Goal: Task Accomplishment & Management: Manage account settings

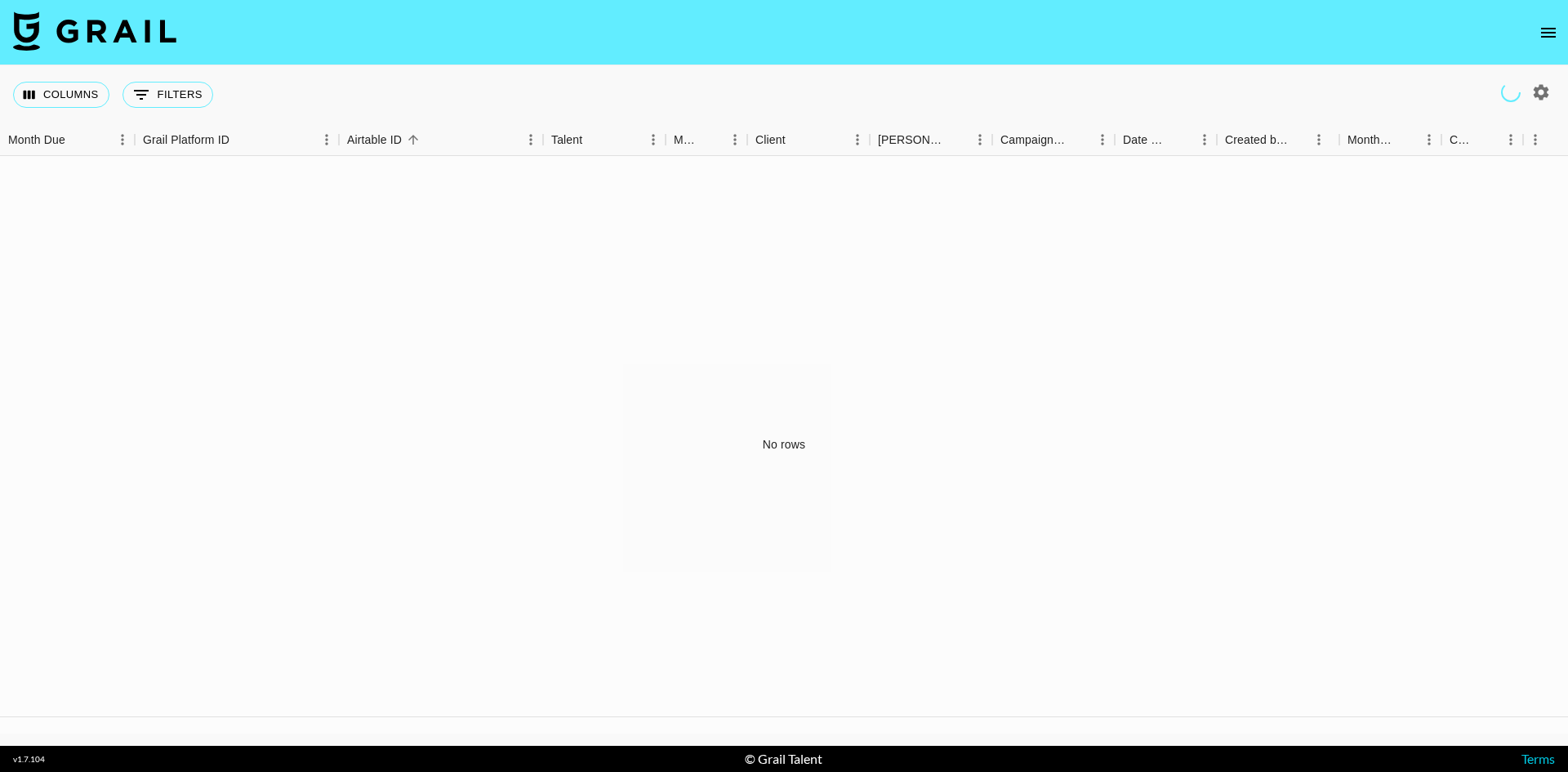
click at [1535, 33] on button "open drawer" at bounding box center [1548, 33] width 33 height 33
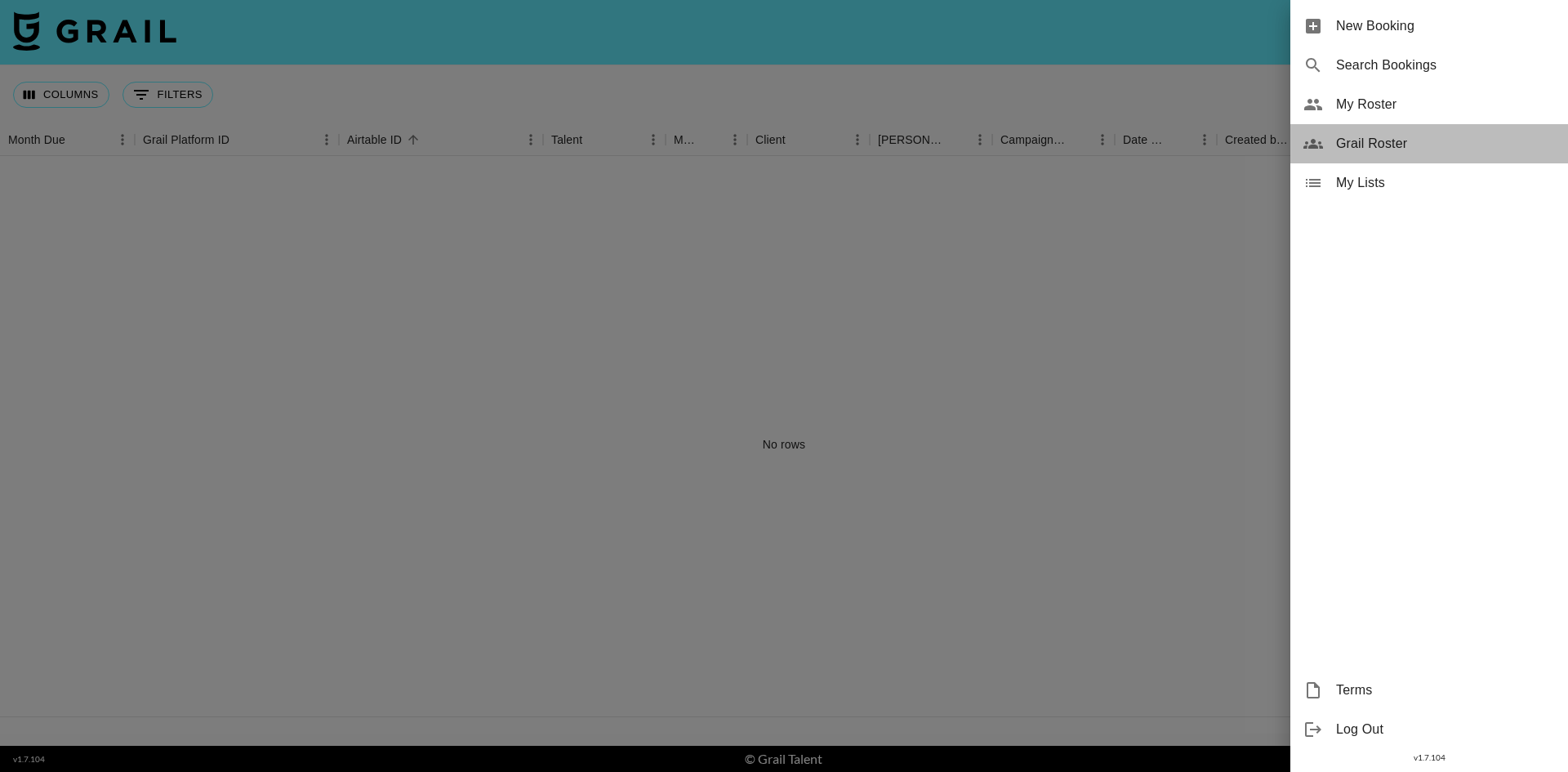
click at [1414, 150] on span "Grail Roster" at bounding box center [1445, 143] width 218 height 19
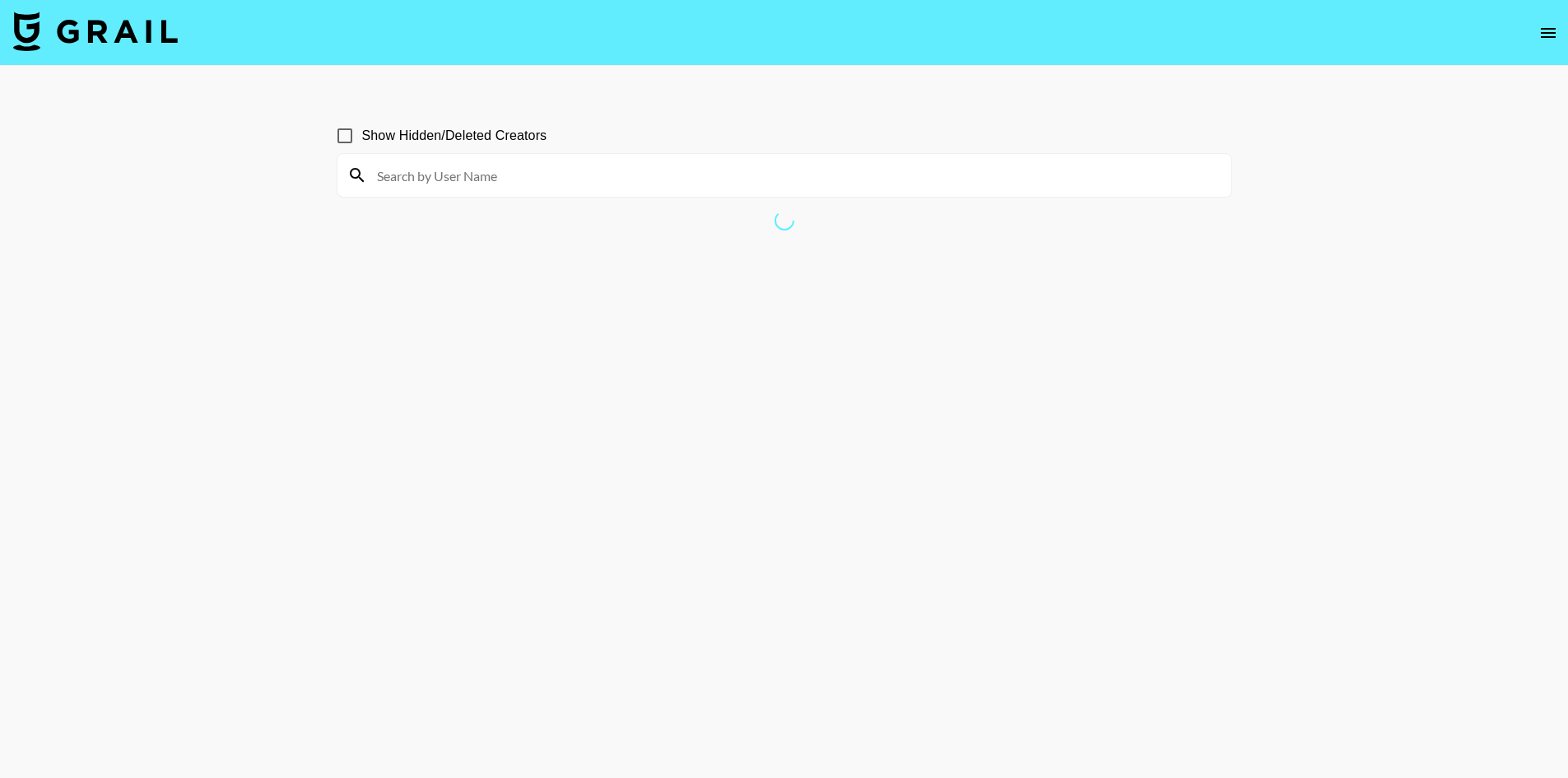
click at [1548, 35] on icon "open drawer" at bounding box center [1548, 32] width 19 height 19
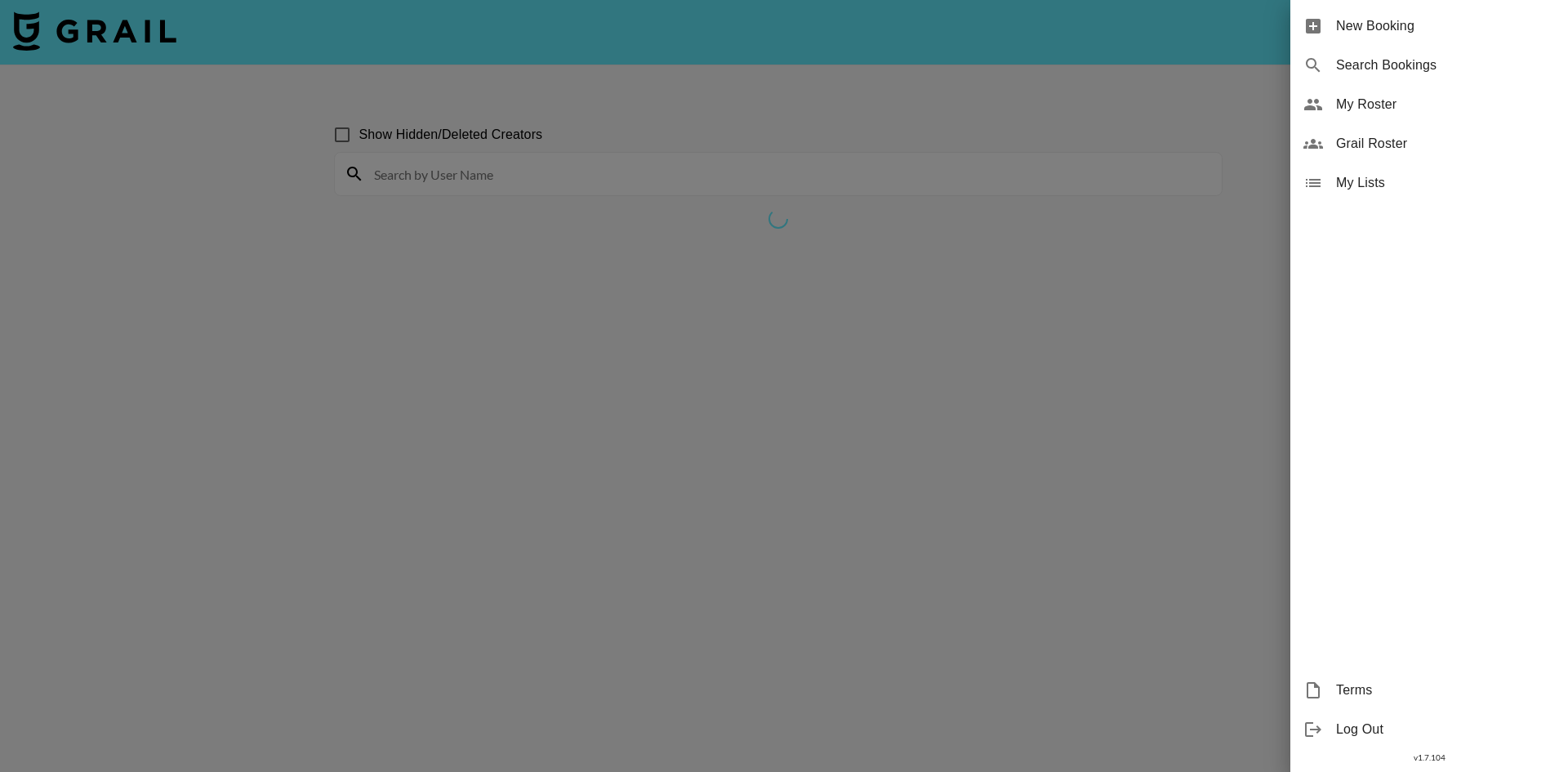
click at [1432, 109] on span "My Roster" at bounding box center [1445, 104] width 218 height 19
click at [1346, 103] on span "My Roster" at bounding box center [1445, 104] width 218 height 19
click at [968, 373] on div at bounding box center [784, 386] width 1568 height 772
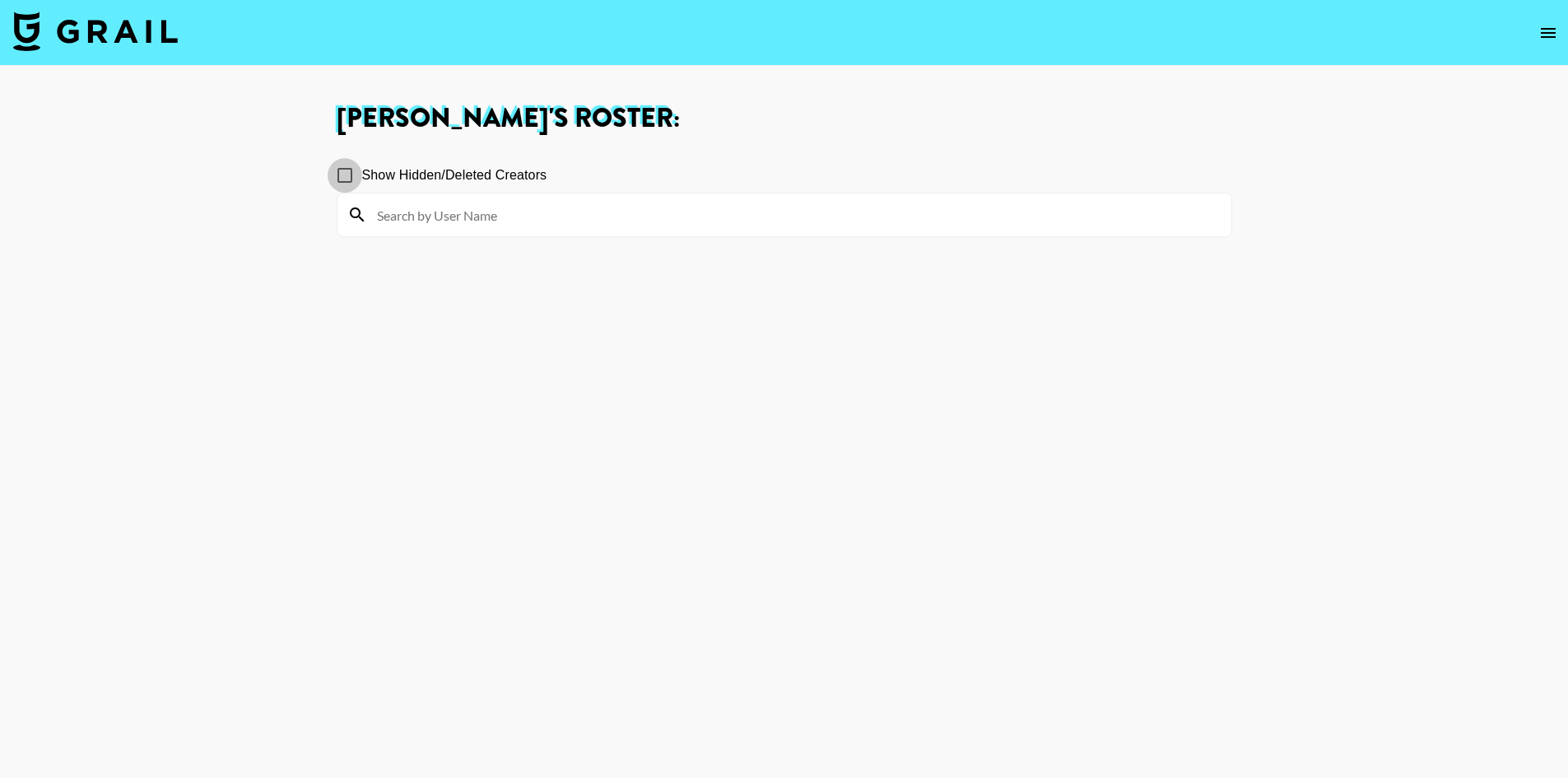
click at [349, 168] on input "Show Hidden/Deleted Creators" at bounding box center [344, 175] width 35 height 35
checkbox input "false"
click at [1545, 32] on icon "open drawer" at bounding box center [1548, 32] width 19 height 19
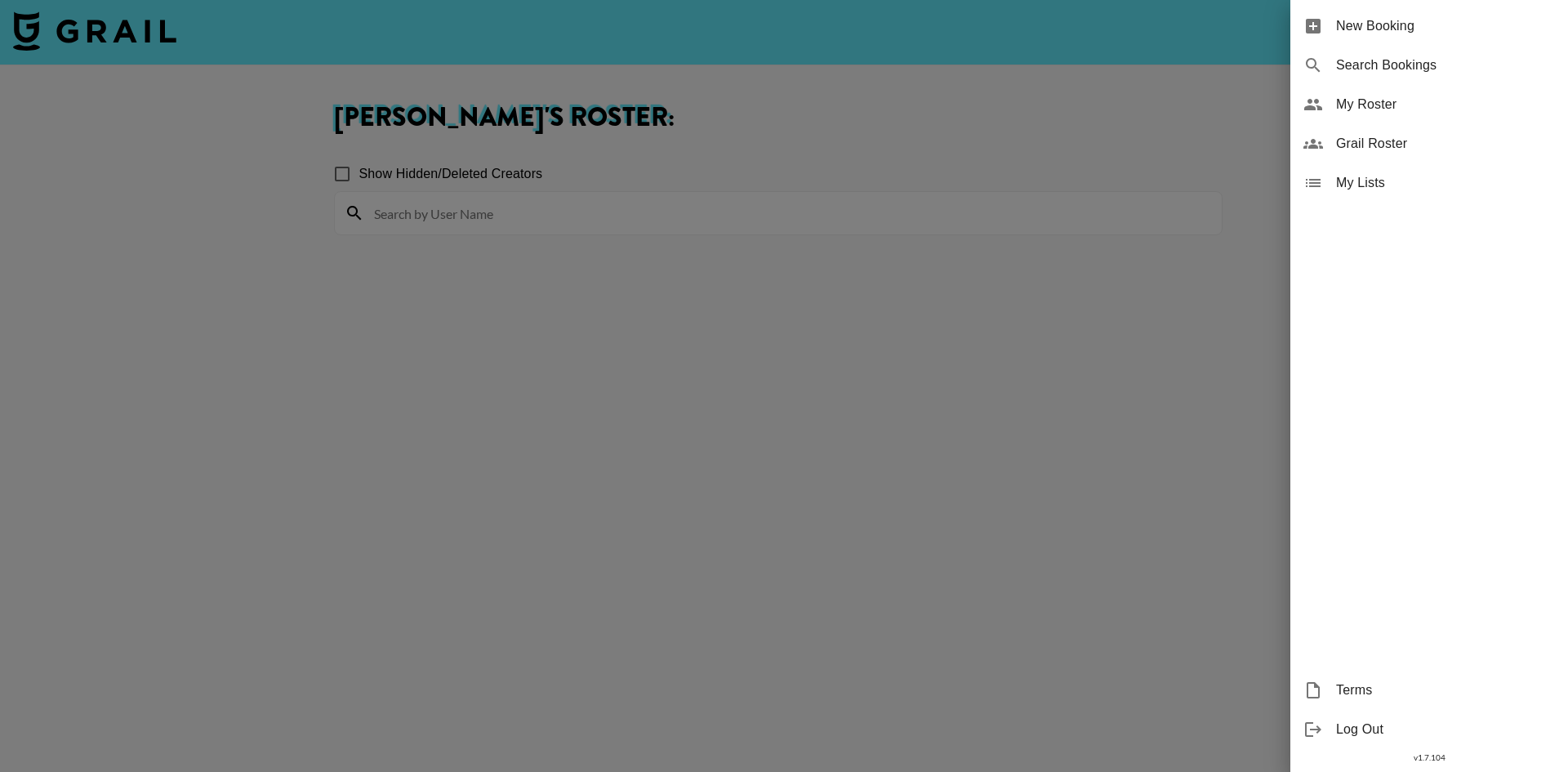
click at [1412, 133] on div "Grail Roster" at bounding box center [1429, 143] width 278 height 39
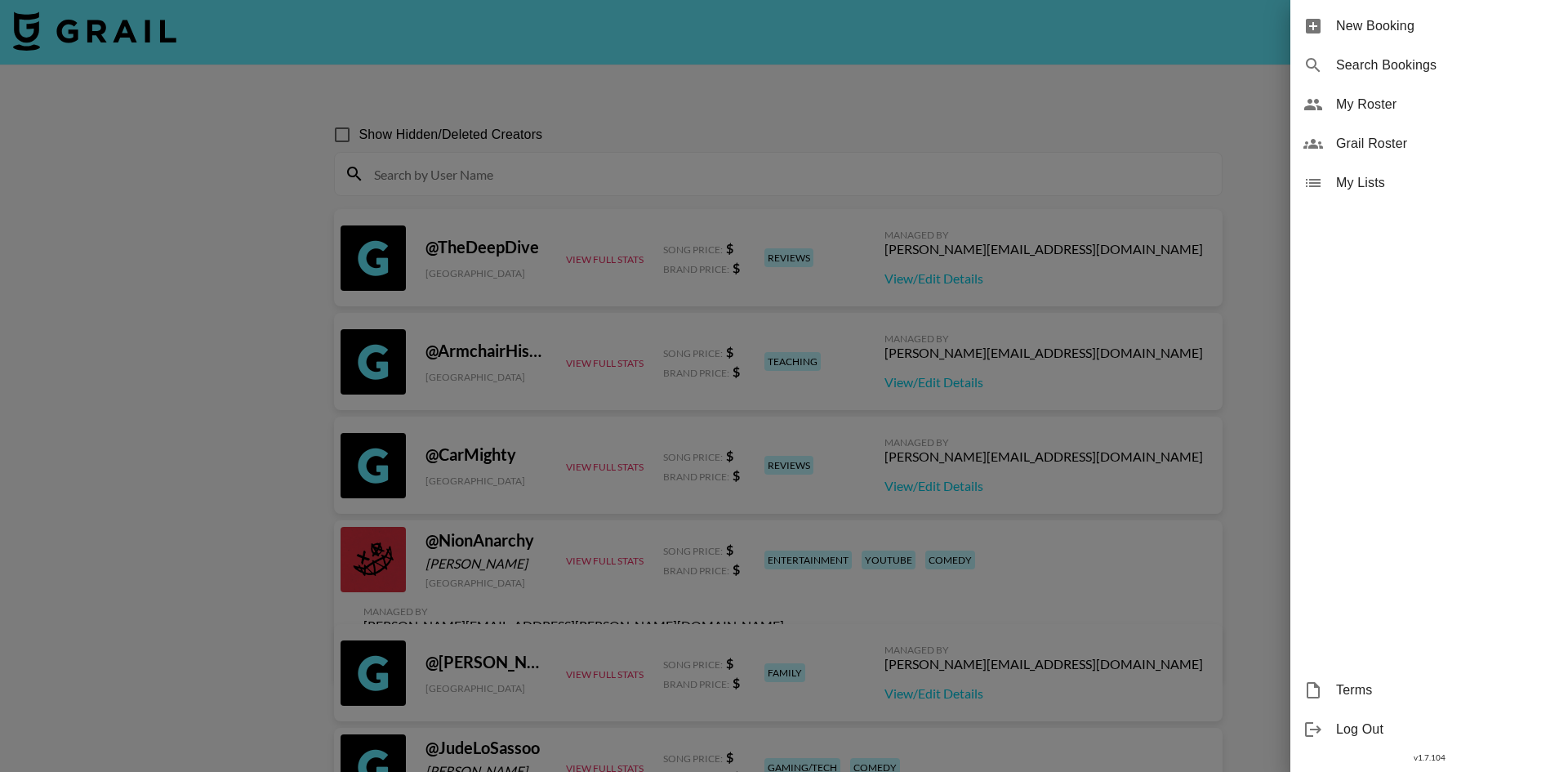
click at [438, 222] on div at bounding box center [784, 386] width 1568 height 772
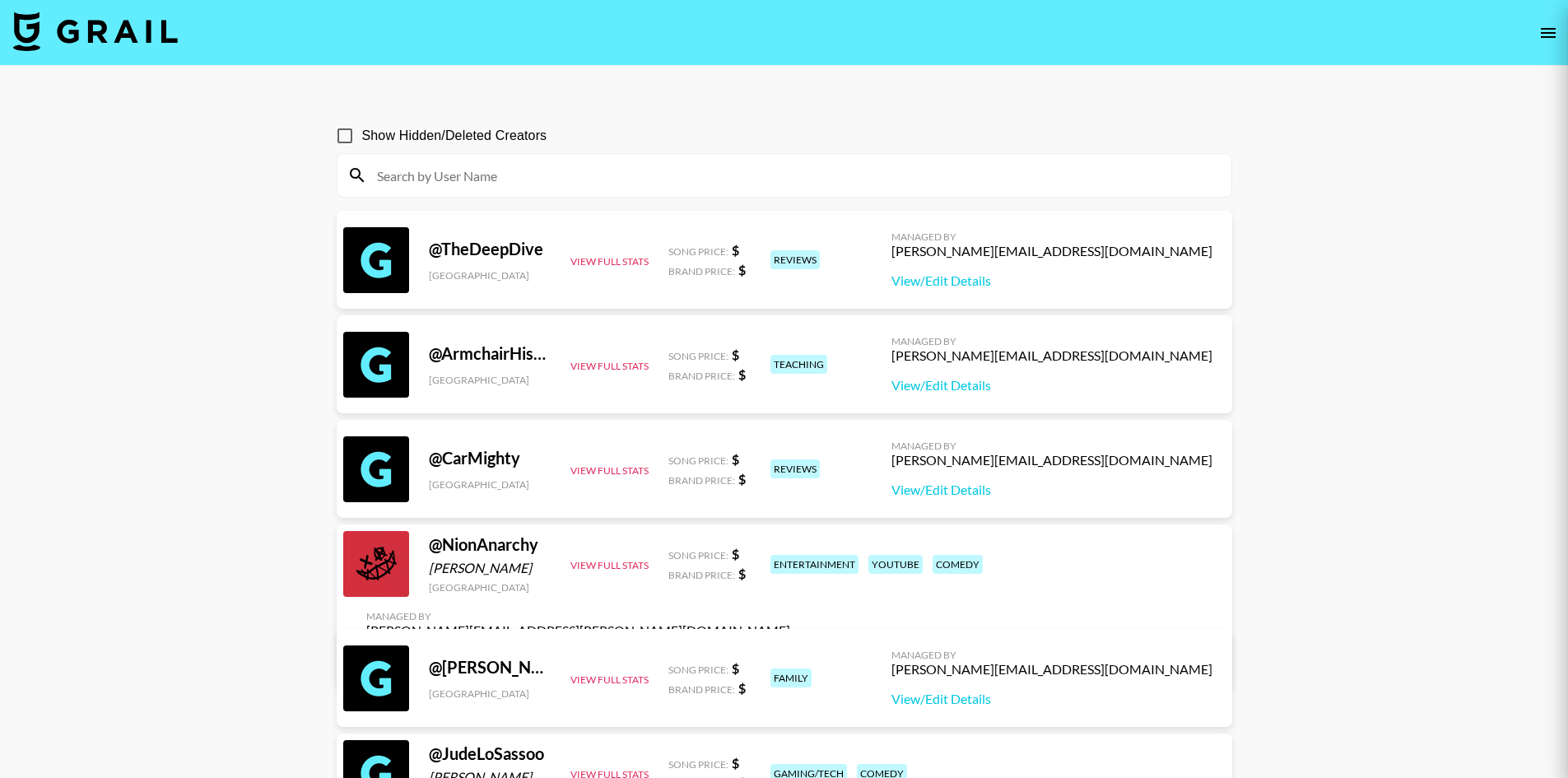
click at [463, 180] on input at bounding box center [794, 175] width 854 height 26
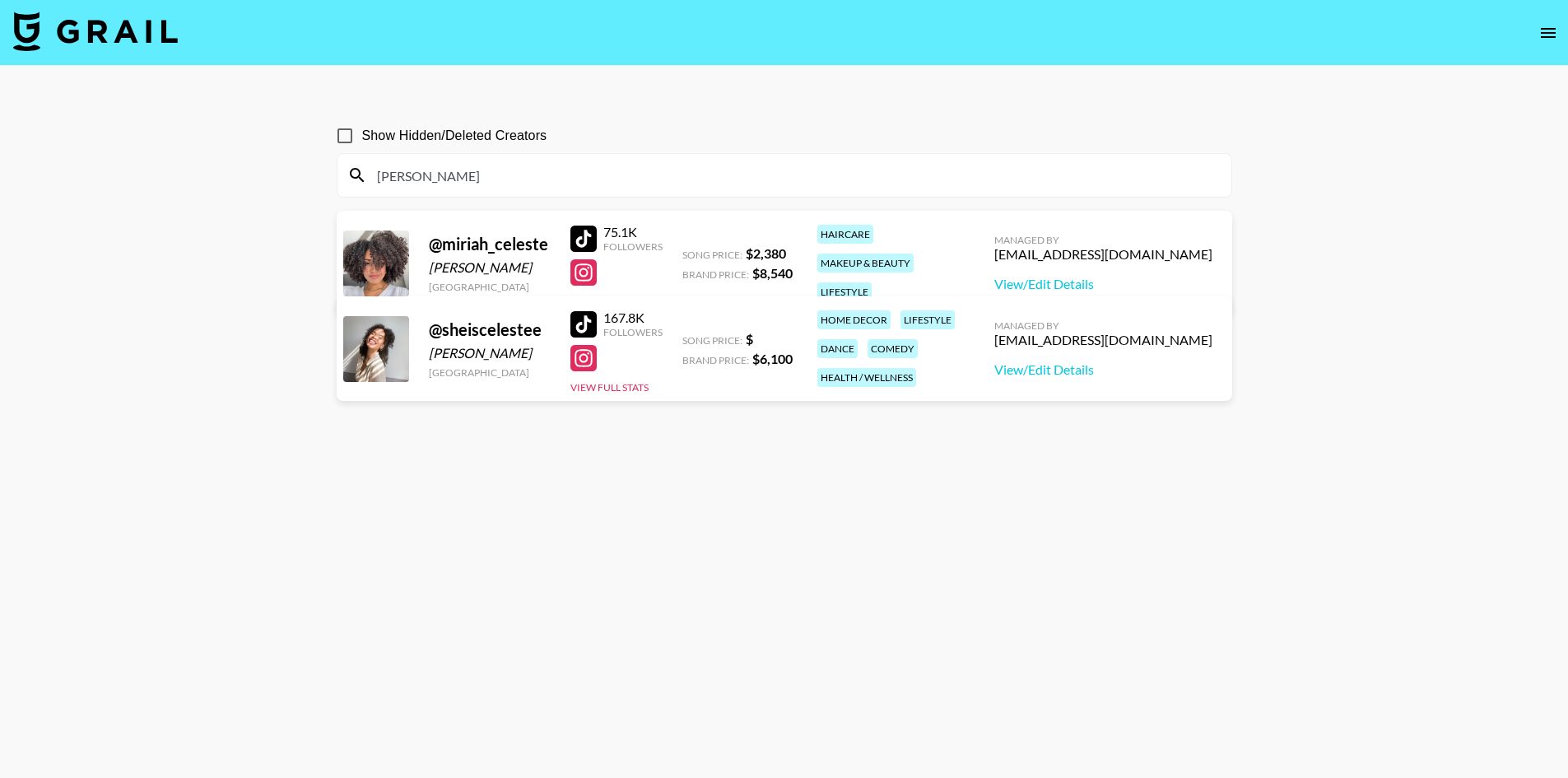
click at [452, 177] on input "Celeste" at bounding box center [794, 175] width 854 height 26
type input "Celeste"
click at [391, 144] on span "Show Hidden/Deleted Creators" at bounding box center [454, 135] width 185 height 19
click at [362, 144] on input "Show Hidden/Deleted Creators" at bounding box center [344, 135] width 35 height 35
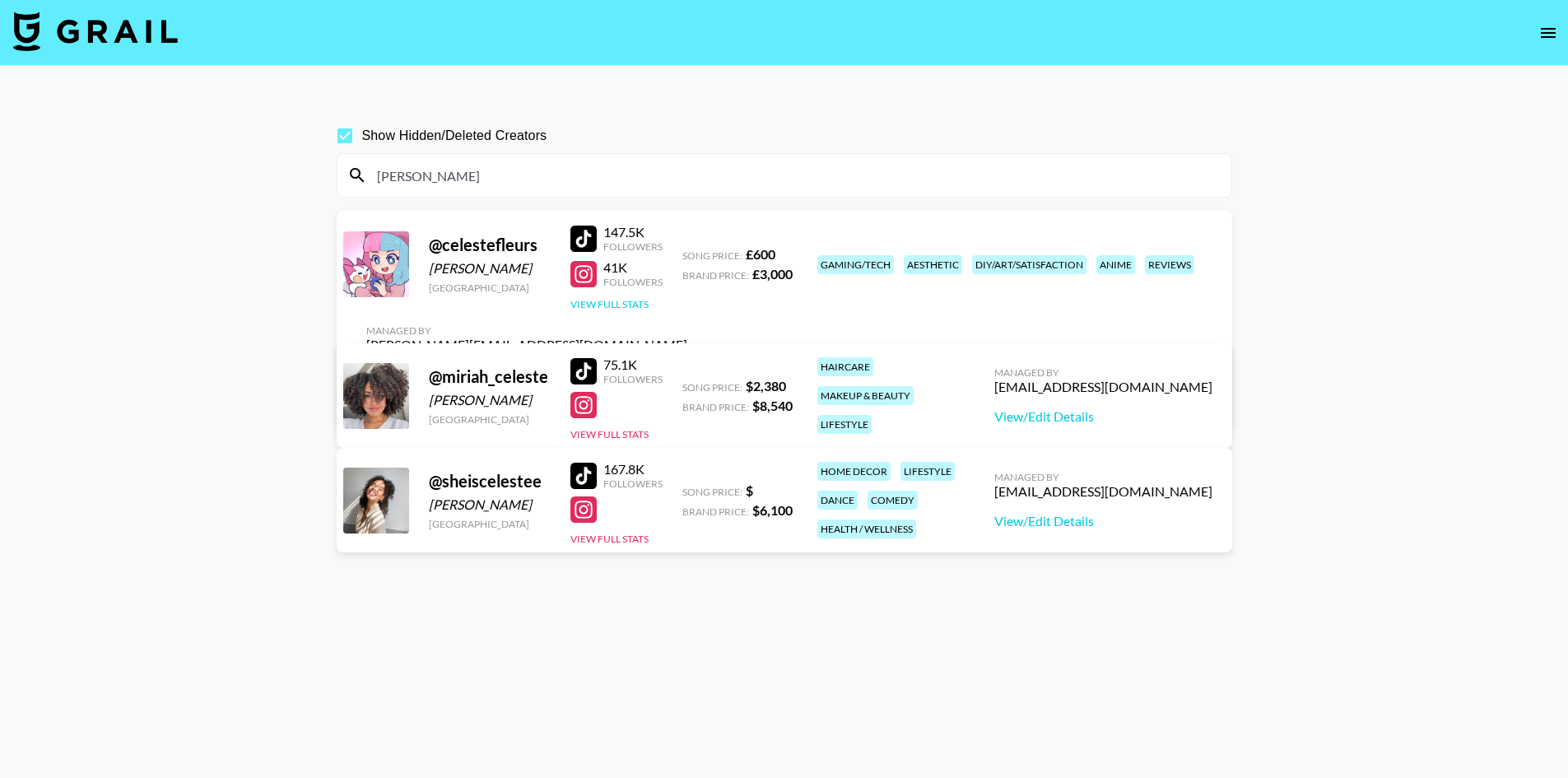
click at [642, 311] on button "View Full Stats" at bounding box center [609, 304] width 78 height 13
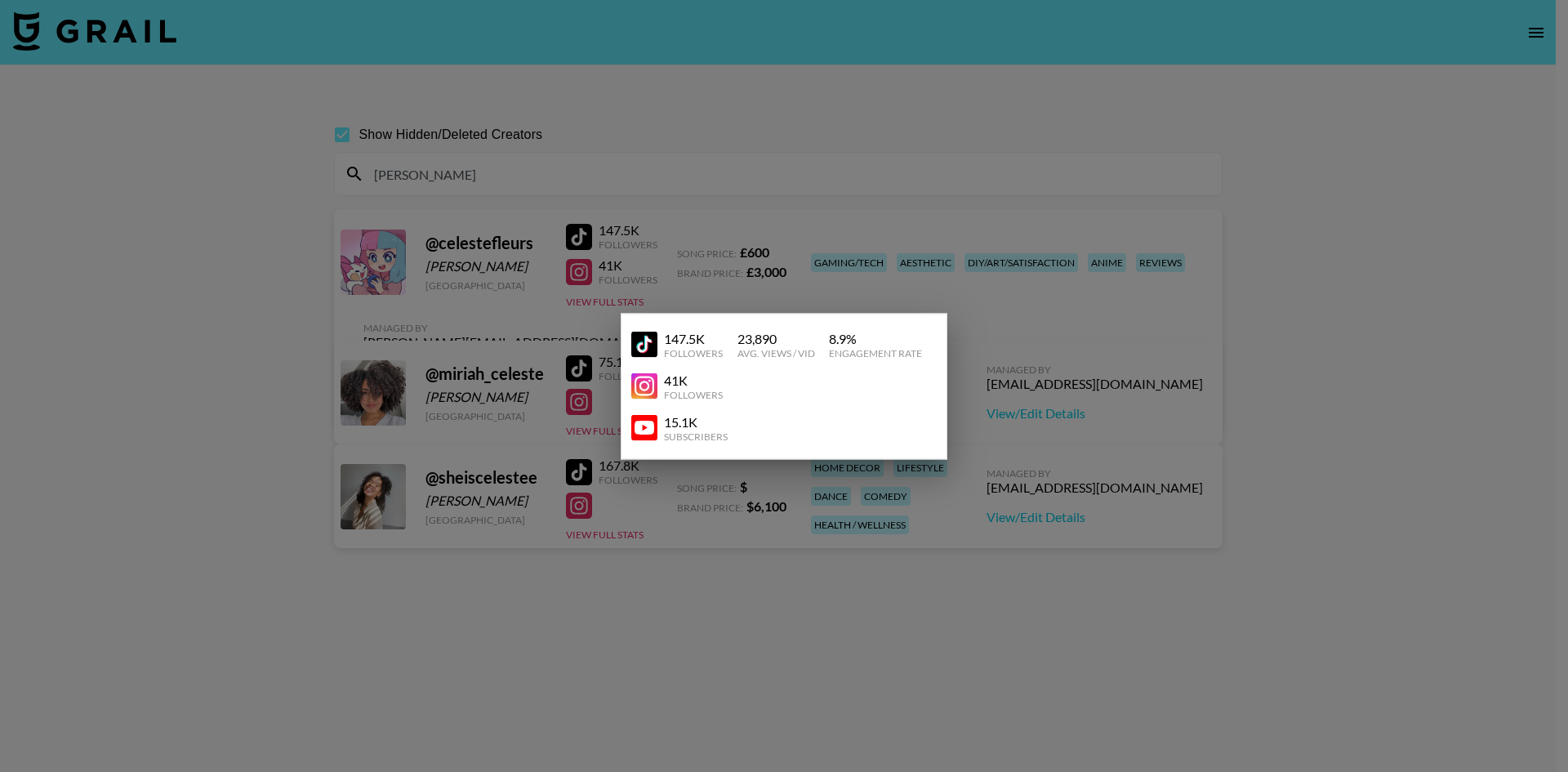
click at [630, 239] on div at bounding box center [784, 386] width 1568 height 772
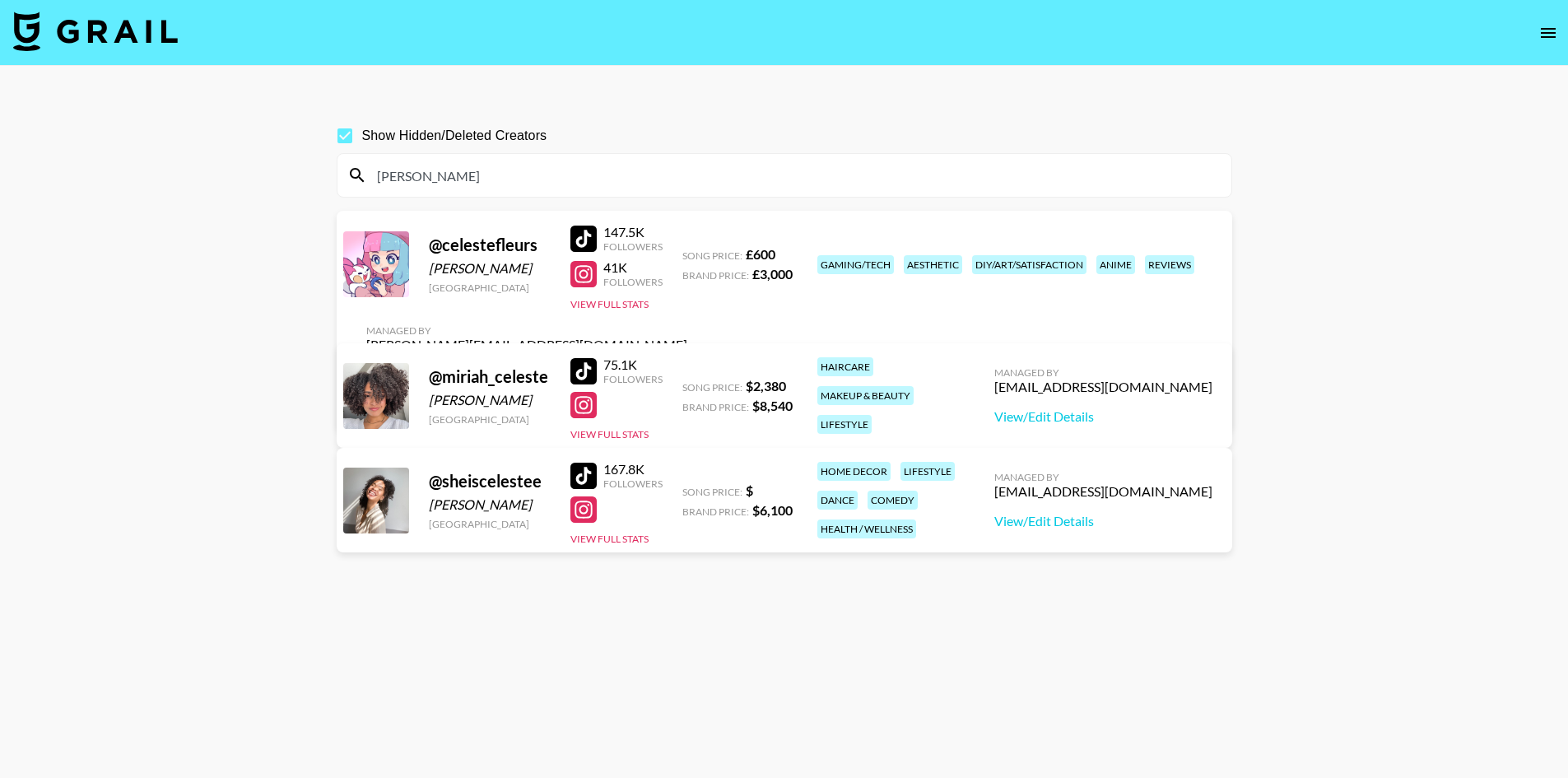
click at [687, 394] on link "View/Edit Details" at bounding box center [527, 403] width 321 height 17
click at [588, 283] on div at bounding box center [583, 273] width 26 height 26
click at [365, 144] on span "Show Hidden/Deleted Creators" at bounding box center [454, 135] width 185 height 19
click at [362, 144] on input "Show Hidden/Deleted Creators" at bounding box center [344, 135] width 35 height 35
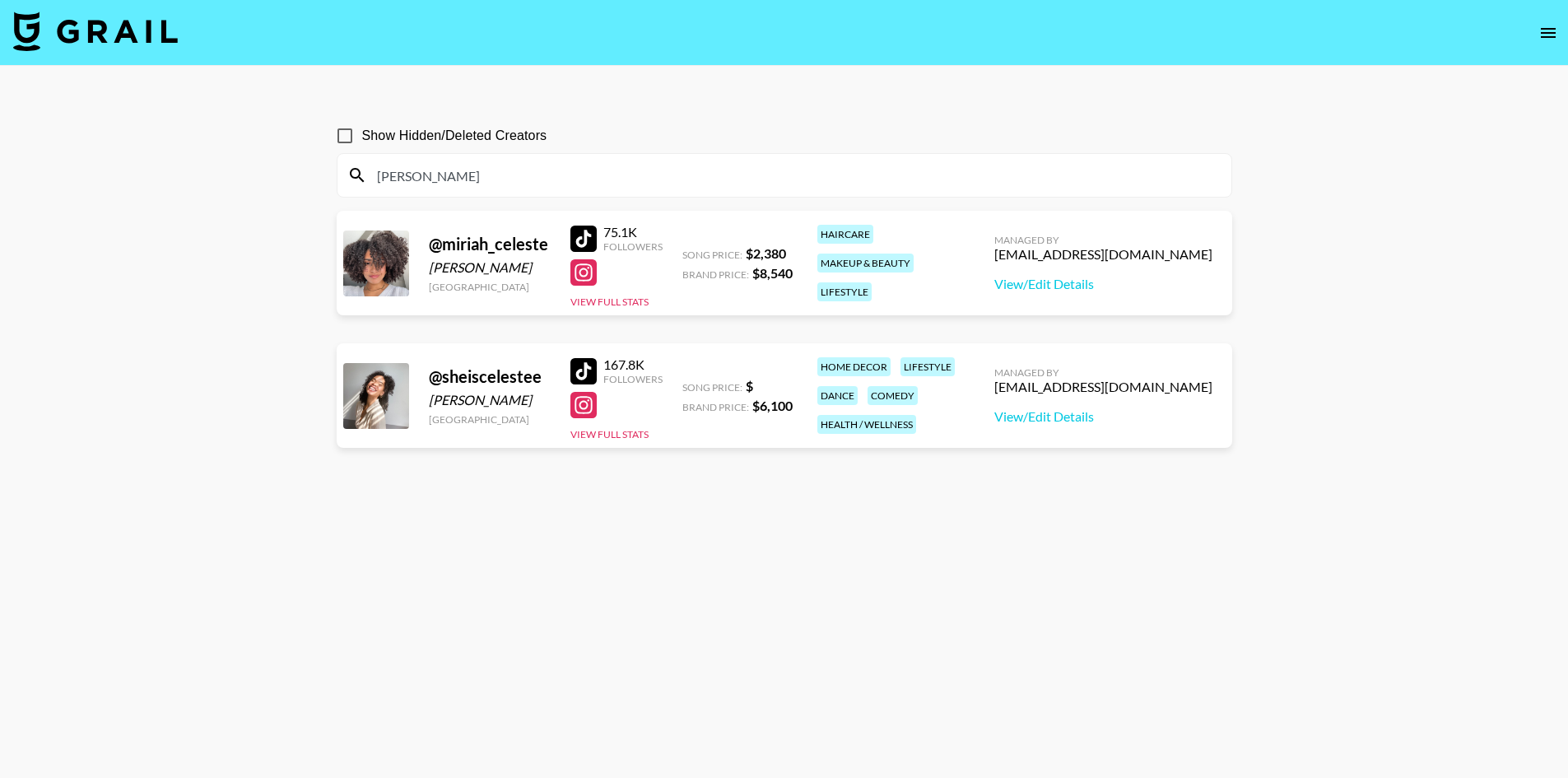
click at [406, 142] on span "Show Hidden/Deleted Creators" at bounding box center [454, 135] width 185 height 19
click at [362, 142] on input "Show Hidden/Deleted Creators" at bounding box center [344, 135] width 35 height 35
checkbox input "true"
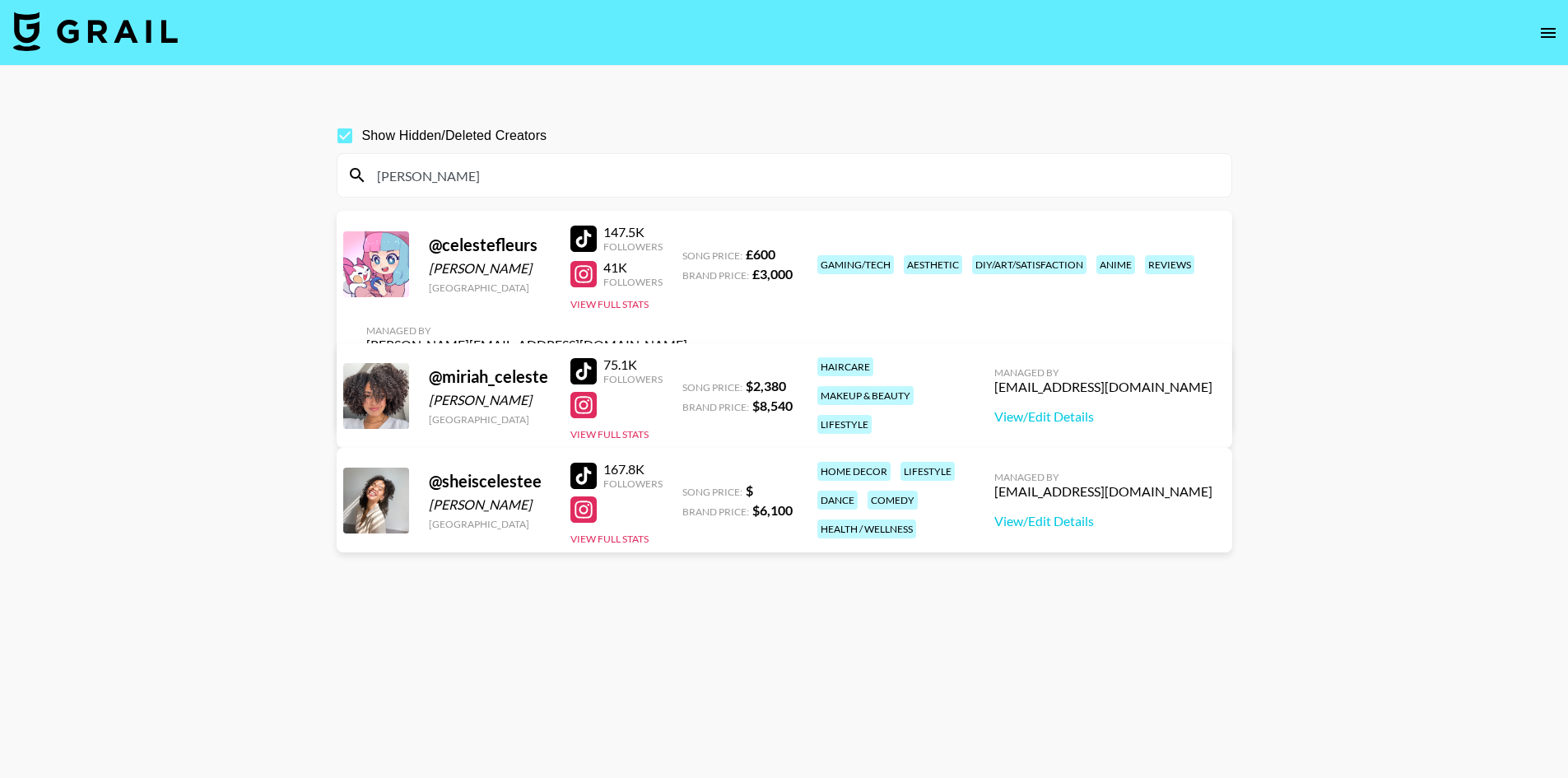
click at [687, 394] on link "View/Edit Details" at bounding box center [527, 403] width 321 height 17
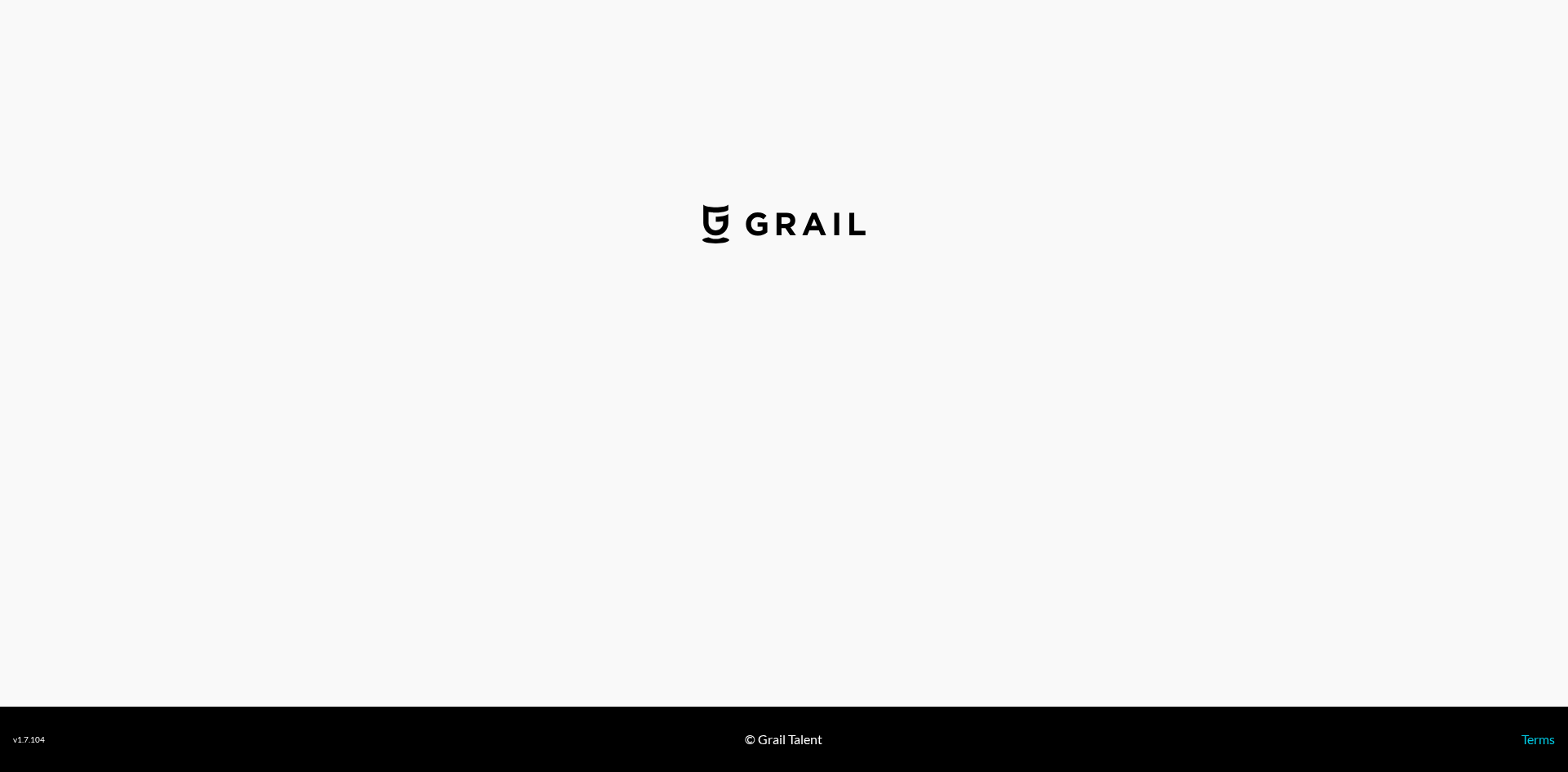
select select "GBP"
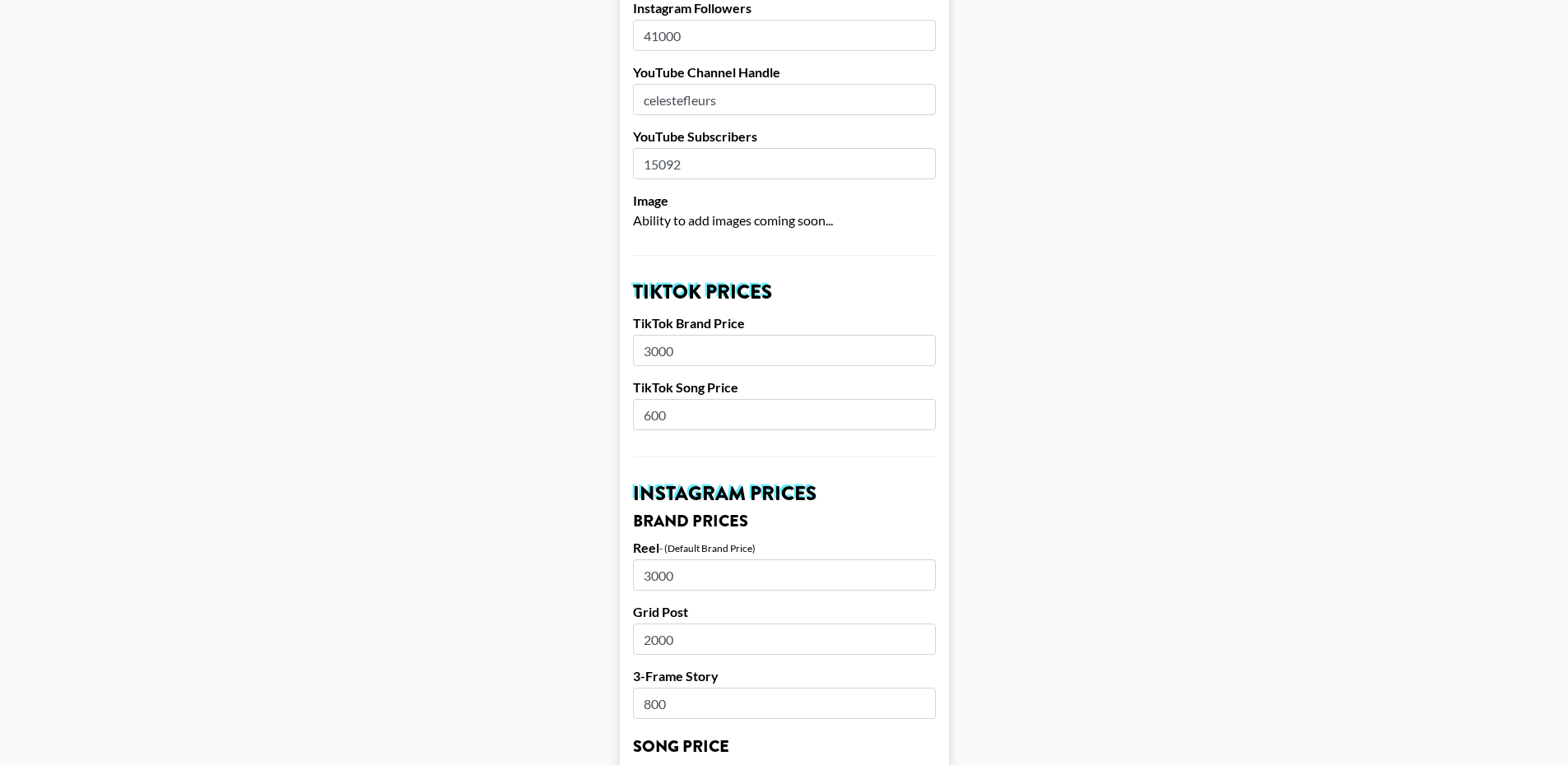
scroll to position [493, 0]
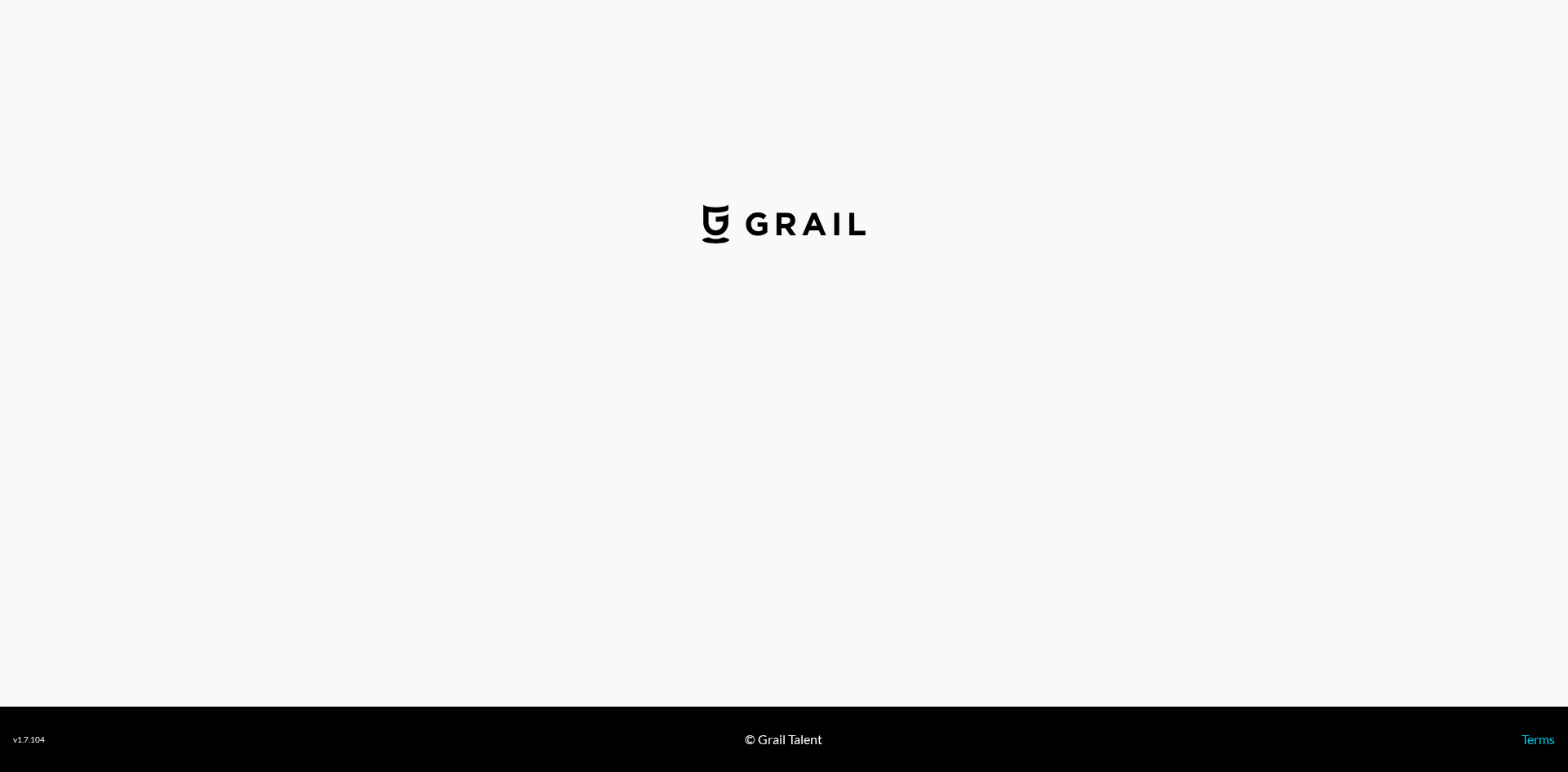
select select "GBP"
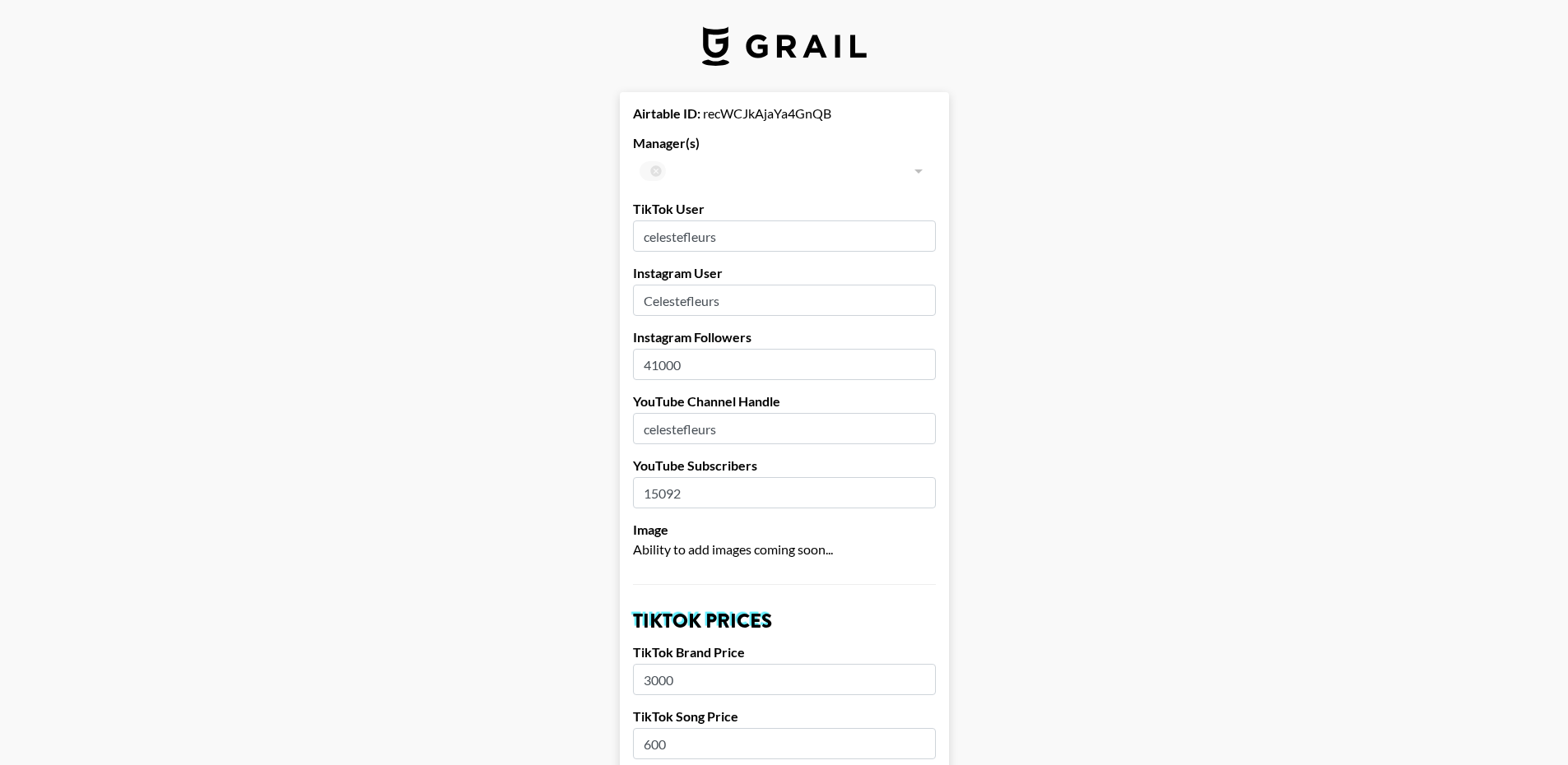
click at [922, 171] on div at bounding box center [917, 170] width 21 height 23
click at [920, 170] on div at bounding box center [917, 170] width 21 height 23
